Goal: Complete application form: Complete application form

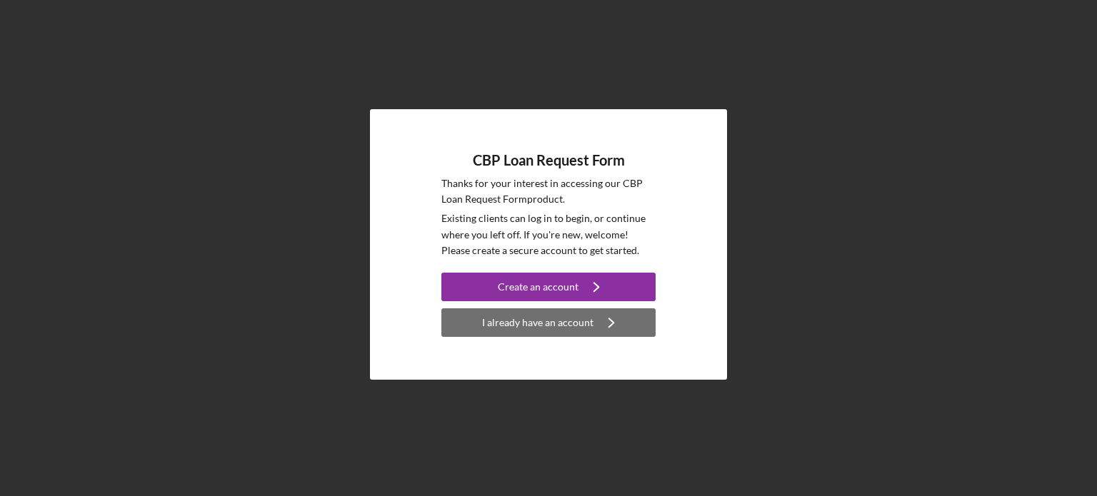
click at [546, 318] on div "I already have an account" at bounding box center [537, 322] width 111 height 29
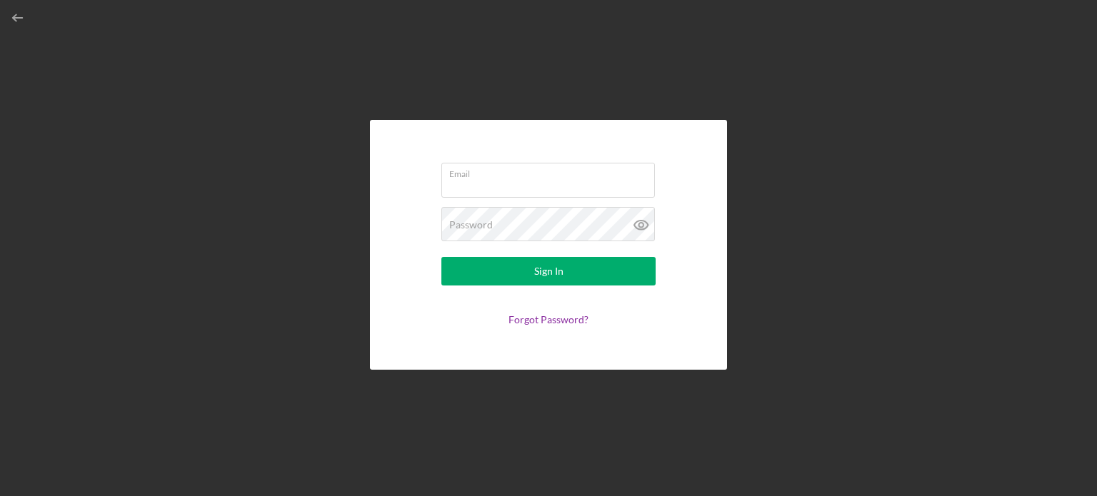
type input "[EMAIL_ADDRESS][DOMAIN_NAME]"
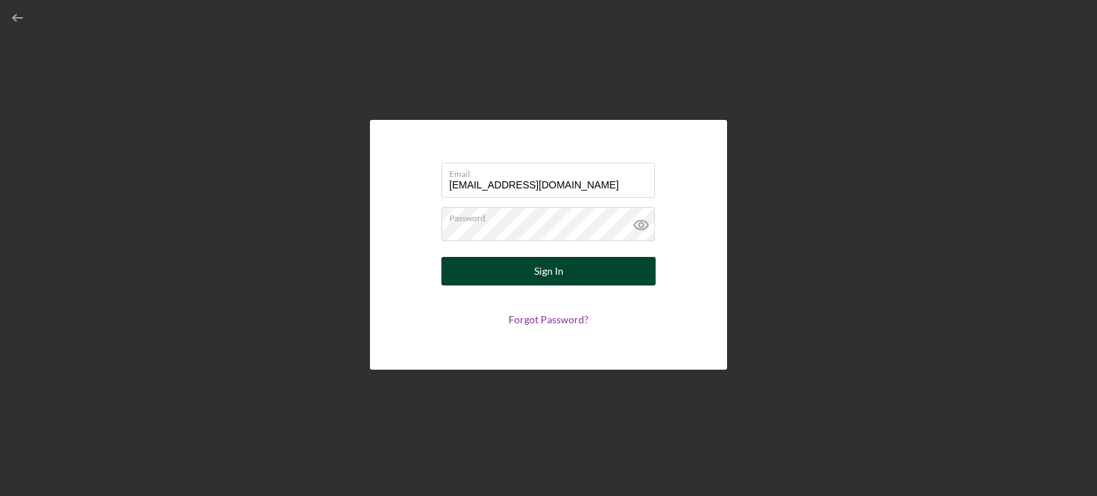
click at [548, 268] on div "Sign In" at bounding box center [548, 271] width 29 height 29
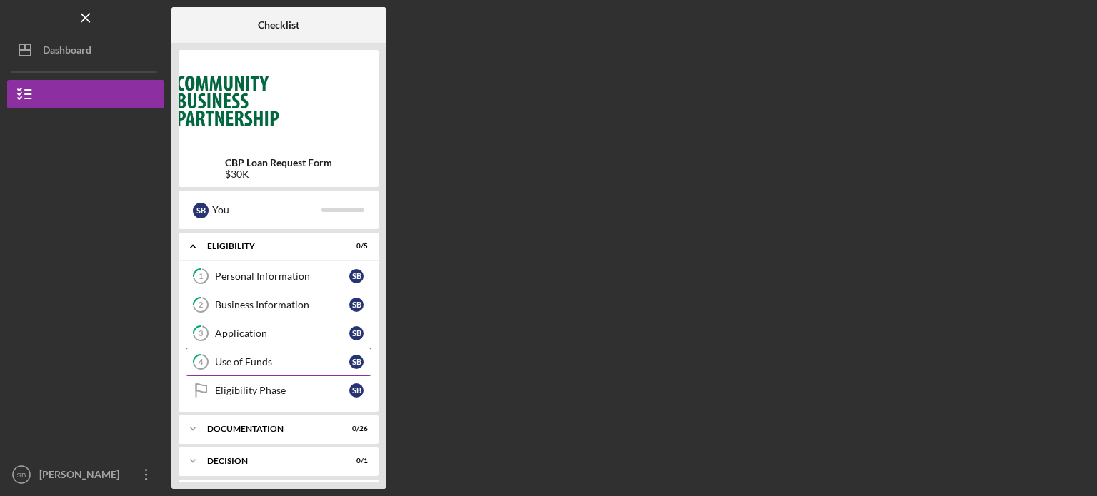
click at [249, 359] on div "Use of Funds" at bounding box center [282, 361] width 134 height 11
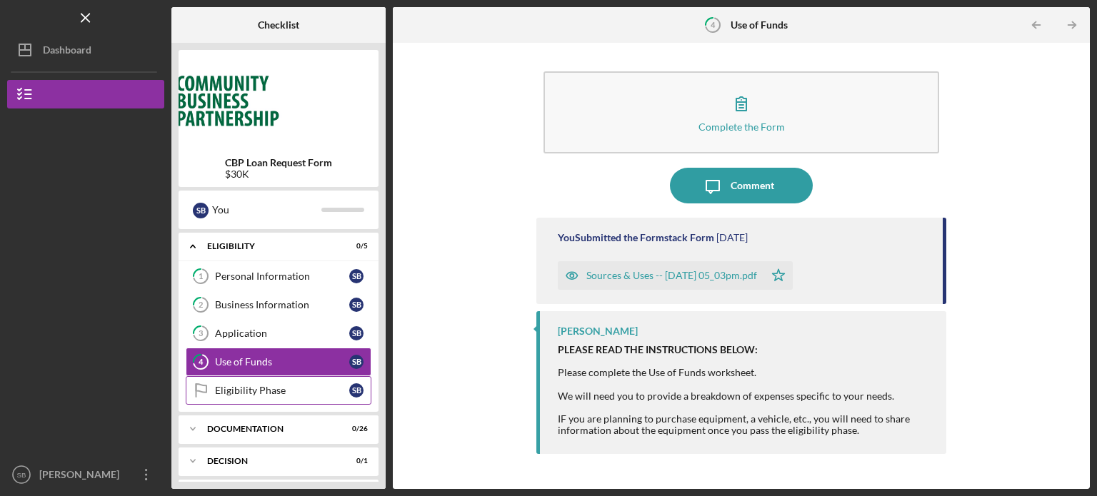
click at [288, 385] on div "Eligibility Phase" at bounding box center [282, 390] width 134 height 11
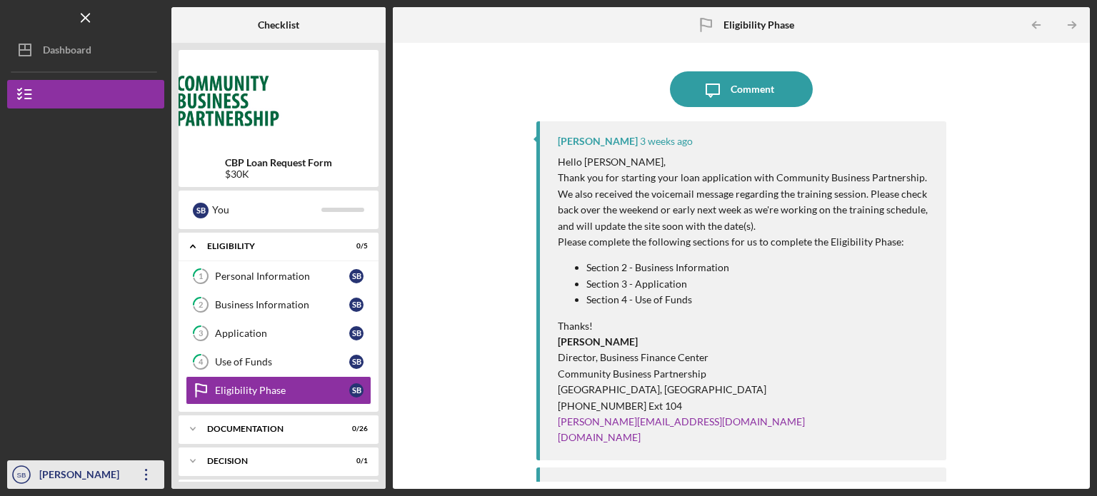
click at [151, 482] on icon "Icon/Overflow" at bounding box center [147, 475] width 36 height 36
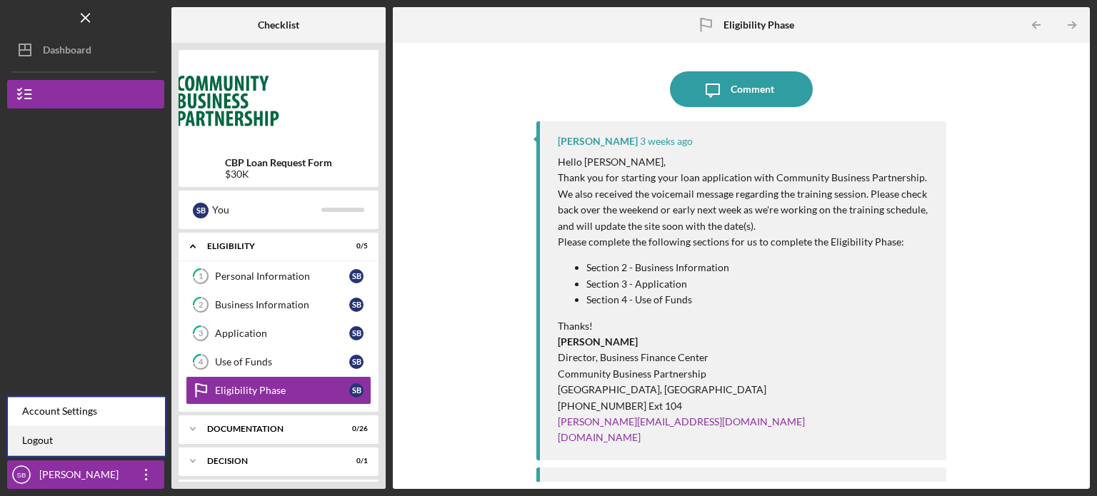
click at [121, 431] on link "Logout" at bounding box center [86, 440] width 157 height 29
